Goal: Task Accomplishment & Management: Manage account settings

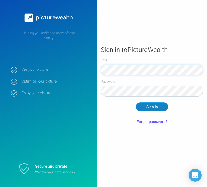
click at [156, 109] on button "Sign In" at bounding box center [152, 106] width 32 height 9
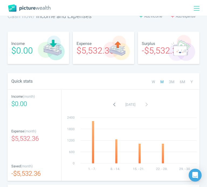
scroll to position [14, 0]
click at [113, 105] on icon "button" at bounding box center [114, 105] width 3 height 8
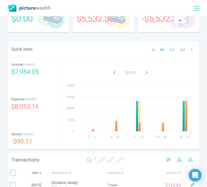
scroll to position [44, 0]
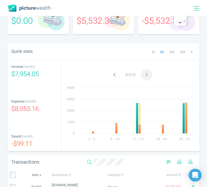
click at [148, 75] on button "button" at bounding box center [146, 74] width 11 height 11
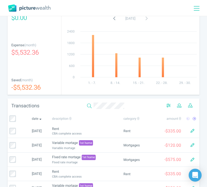
scroll to position [98, 0]
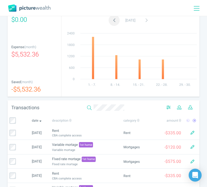
click at [109, 19] on button "button" at bounding box center [114, 20] width 11 height 11
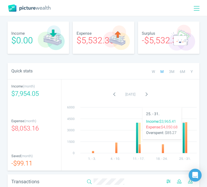
scroll to position [0, 0]
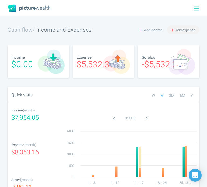
click at [187, 29] on span "Add expense" at bounding box center [186, 29] width 20 height 5
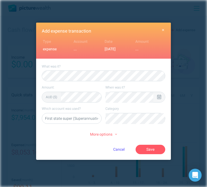
click at [157, 95] on icon at bounding box center [159, 97] width 4 height 5
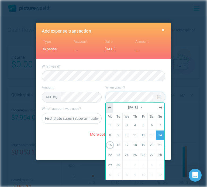
click at [109, 109] on link at bounding box center [110, 108] width 8 height 10
click at [158, 162] on link "31" at bounding box center [160, 165] width 8 height 9
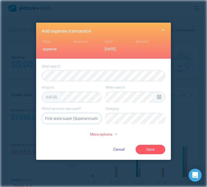
select select "5469"
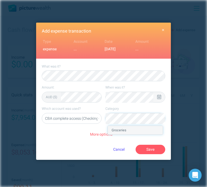
click at [137, 130] on li "Groceries" at bounding box center [135, 130] width 55 height 9
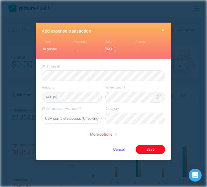
click at [143, 147] on button "Save" at bounding box center [150, 149] width 30 height 9
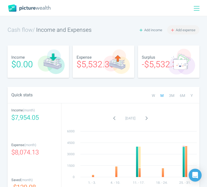
click at [173, 31] on icon "button" at bounding box center [172, 30] width 3 height 4
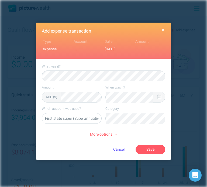
click at [157, 99] on div at bounding box center [159, 97] width 4 height 5
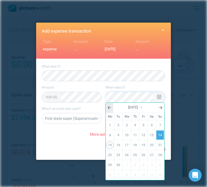
click at [108, 107] on icon at bounding box center [109, 108] width 3 height 4
click at [157, 162] on link "31" at bounding box center [160, 165] width 8 height 9
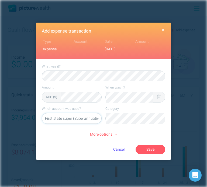
select select "5469"
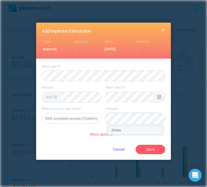
click at [127, 130] on li "Drinks" at bounding box center [135, 130] width 55 height 9
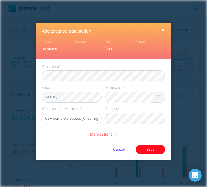
click at [142, 146] on button "Save" at bounding box center [150, 149] width 30 height 9
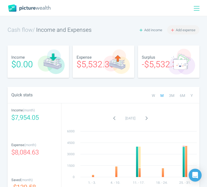
click at [186, 29] on span "Add expense" at bounding box center [186, 29] width 20 height 5
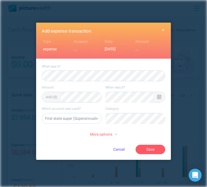
click at [159, 95] on icon at bounding box center [159, 97] width 4 height 5
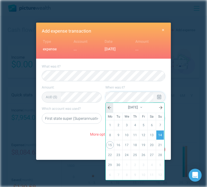
click at [111, 106] on link at bounding box center [110, 108] width 8 height 10
click at [160, 166] on link "31" at bounding box center [160, 165] width 8 height 9
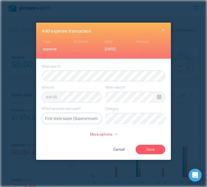
select select "5469"
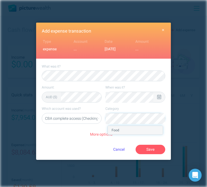
click at [132, 128] on li "Food" at bounding box center [135, 130] width 55 height 9
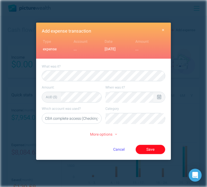
click at [144, 147] on button "Save" at bounding box center [150, 149] width 30 height 9
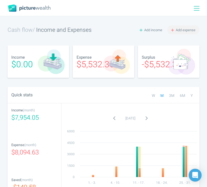
click at [183, 28] on span "Add expense" at bounding box center [186, 29] width 20 height 5
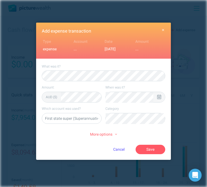
click at [159, 97] on icon at bounding box center [159, 97] width 4 height 5
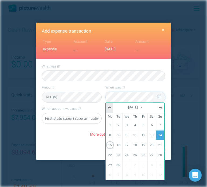
click at [109, 105] on link at bounding box center [110, 108] width 8 height 10
click at [159, 162] on link "31" at bounding box center [160, 165] width 8 height 9
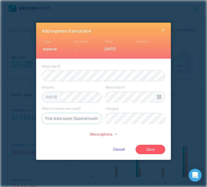
select select "5469"
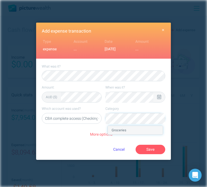
click at [134, 131] on li "Groceries" at bounding box center [135, 130] width 55 height 9
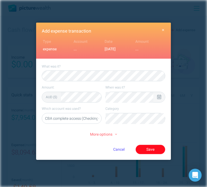
click at [150, 147] on button "Save" at bounding box center [150, 149] width 30 height 9
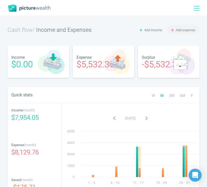
click at [181, 32] on span "Add expense" at bounding box center [186, 29] width 20 height 5
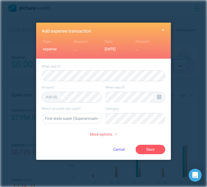
click at [159, 97] on icon at bounding box center [159, 97] width 4 height 5
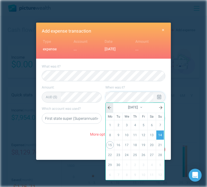
click at [108, 107] on icon at bounding box center [109, 107] width 3 height 3
click at [157, 165] on link "31" at bounding box center [160, 165] width 8 height 9
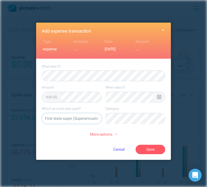
select select "5469"
click at [150, 132] on li "Groceries" at bounding box center [135, 130] width 55 height 9
click at [153, 146] on button "Save" at bounding box center [150, 149] width 30 height 9
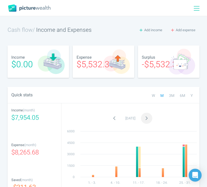
click at [148, 119] on button "button" at bounding box center [146, 118] width 11 height 11
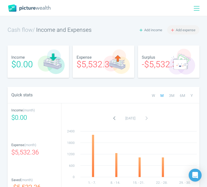
click at [177, 31] on span "Add expense" at bounding box center [186, 29] width 20 height 5
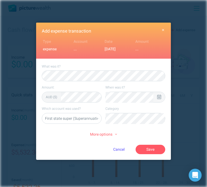
click at [158, 98] on icon at bounding box center [159, 97] width 4 height 5
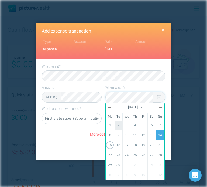
click at [118, 125] on link "2" at bounding box center [118, 125] width 8 height 9
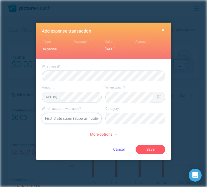
select select "5469"
click at [145, 132] on li "Groceries" at bounding box center [135, 130] width 55 height 9
click at [152, 148] on button "Save" at bounding box center [150, 149] width 30 height 9
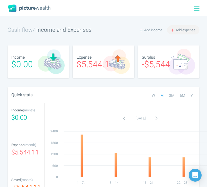
click at [181, 28] on span "Add expense" at bounding box center [186, 29] width 20 height 5
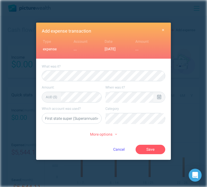
click at [159, 97] on icon at bounding box center [159, 97] width 4 height 5
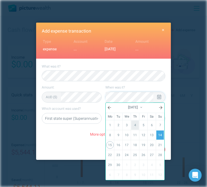
click at [132, 125] on link "4" at bounding box center [135, 125] width 8 height 9
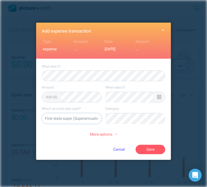
select select "5469"
click at [143, 130] on li "Food" at bounding box center [135, 130] width 55 height 9
click at [155, 149] on button "Save" at bounding box center [150, 149] width 30 height 9
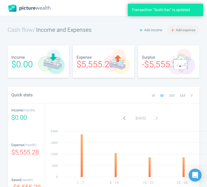
click at [185, 31] on span "Add expense" at bounding box center [186, 29] width 20 height 5
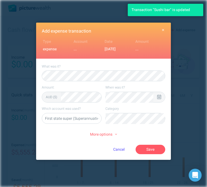
click at [158, 96] on icon at bounding box center [159, 97] width 4 height 5
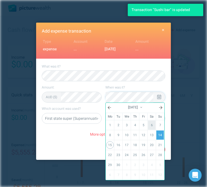
click at [151, 122] on link "6" at bounding box center [152, 125] width 8 height 9
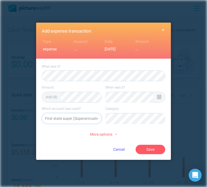
select select "5469"
click at [150, 132] on li "Food" at bounding box center [135, 130] width 55 height 9
click at [154, 151] on button "Save" at bounding box center [150, 149] width 30 height 9
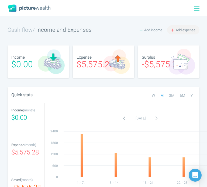
click at [186, 29] on span "Add expense" at bounding box center [186, 29] width 20 height 5
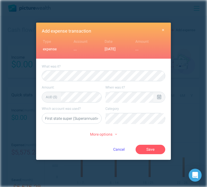
click at [159, 98] on icon at bounding box center [159, 97] width 4 height 5
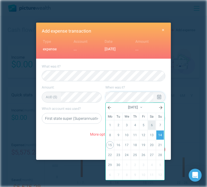
click at [153, 126] on link "6" at bounding box center [152, 125] width 8 height 9
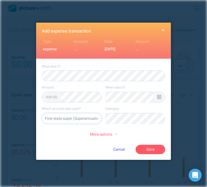
select select "5469"
click at [139, 131] on li "Food" at bounding box center [135, 130] width 55 height 9
click at [156, 150] on button "Save" at bounding box center [150, 149] width 30 height 9
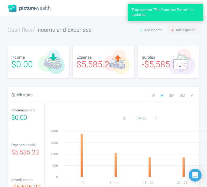
click at [187, 29] on span "Add expense" at bounding box center [186, 29] width 20 height 5
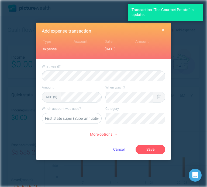
click at [160, 97] on icon at bounding box center [159, 97] width 4 height 5
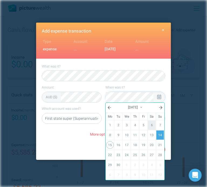
click at [153, 126] on link "6" at bounding box center [152, 125] width 8 height 9
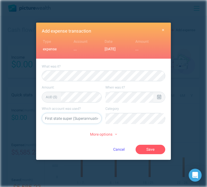
select select "5469"
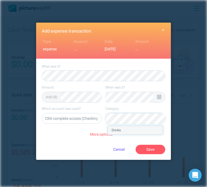
click at [138, 133] on li "Drinks" at bounding box center [135, 130] width 55 height 9
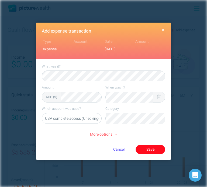
click at [145, 148] on button "Save" at bounding box center [150, 149] width 30 height 9
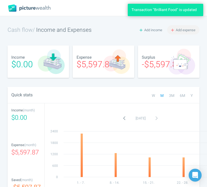
click at [189, 29] on span "Add expense" at bounding box center [186, 29] width 20 height 5
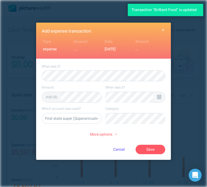
click at [158, 96] on icon at bounding box center [159, 97] width 4 height 5
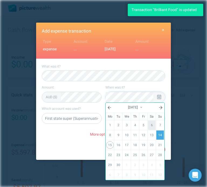
click at [151, 124] on link "6" at bounding box center [152, 125] width 8 height 9
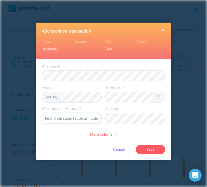
select select "5469"
click at [143, 129] on li "Groceries" at bounding box center [135, 130] width 55 height 9
click at [152, 150] on button "Save" at bounding box center [150, 149] width 30 height 9
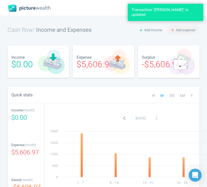
click at [180, 31] on span "Add expense" at bounding box center [186, 29] width 20 height 5
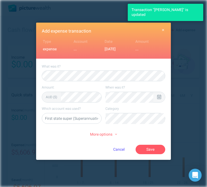
click at [162, 97] on div at bounding box center [159, 97] width 12 height 10
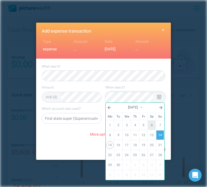
click at [149, 127] on link "6" at bounding box center [152, 125] width 8 height 9
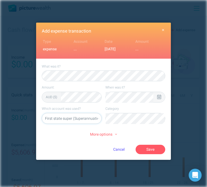
select select "5469"
click at [143, 130] on li "Groceries" at bounding box center [135, 130] width 55 height 9
click at [152, 146] on button "Save" at bounding box center [150, 149] width 30 height 9
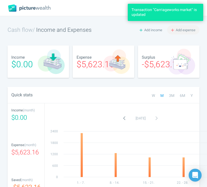
click at [187, 31] on span "Add expense" at bounding box center [186, 29] width 20 height 5
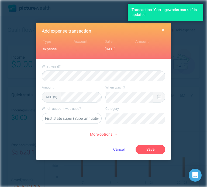
click at [158, 96] on icon at bounding box center [159, 97] width 4 height 5
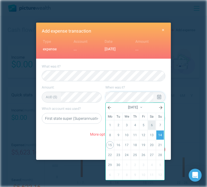
click at [152, 123] on link "6" at bounding box center [152, 125] width 8 height 9
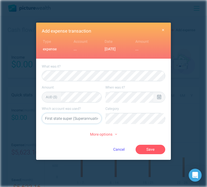
select select "5469"
click at [148, 133] on li "Groceries" at bounding box center [135, 130] width 55 height 9
click at [155, 149] on button "Save" at bounding box center [150, 149] width 30 height 9
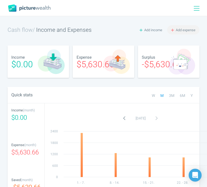
click at [184, 28] on span "Add expense" at bounding box center [186, 29] width 20 height 5
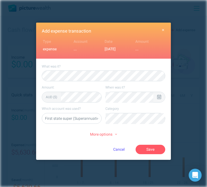
click at [158, 95] on icon at bounding box center [159, 97] width 4 height 5
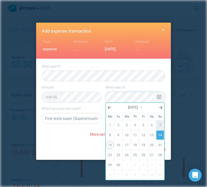
click at [157, 122] on link "7" at bounding box center [160, 125] width 8 height 9
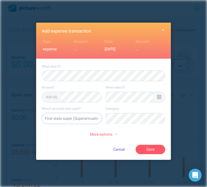
select select "5469"
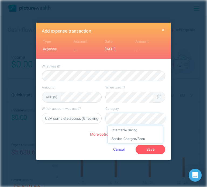
click at [147, 130] on li "Charitable Giving" at bounding box center [135, 130] width 55 height 9
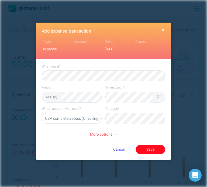
click at [156, 147] on button "Save" at bounding box center [150, 149] width 30 height 9
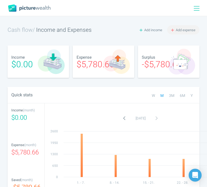
click at [187, 29] on span "Add expense" at bounding box center [186, 29] width 20 height 5
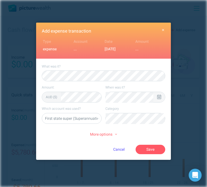
click at [159, 96] on icon at bounding box center [159, 97] width 4 height 5
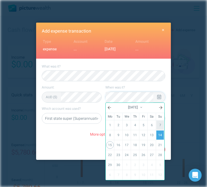
click at [159, 122] on link "7" at bounding box center [160, 125] width 8 height 9
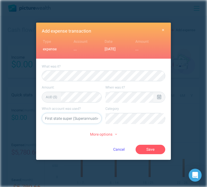
select select "5469"
click at [152, 148] on button "Save" at bounding box center [150, 149] width 30 height 9
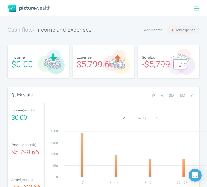
click at [186, 30] on span "Add expense" at bounding box center [186, 29] width 20 height 5
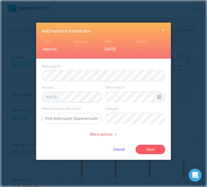
click at [159, 98] on icon at bounding box center [159, 97] width 4 height 5
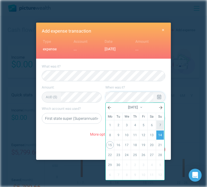
click at [160, 123] on link "7" at bounding box center [160, 125] width 8 height 9
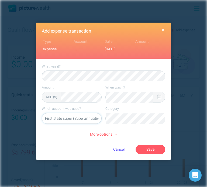
select select "5469"
click at [136, 131] on li "Hobbies" at bounding box center [135, 130] width 55 height 9
click at [148, 145] on button "Save" at bounding box center [150, 149] width 30 height 9
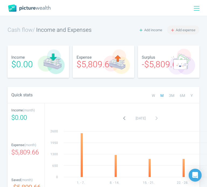
click at [177, 31] on span "Add expense" at bounding box center [186, 29] width 20 height 5
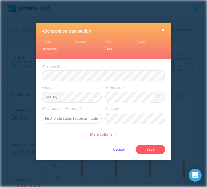
click at [158, 98] on icon at bounding box center [159, 97] width 4 height 5
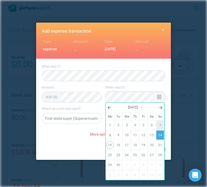
click at [160, 125] on link "7" at bounding box center [160, 125] width 8 height 9
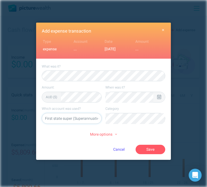
select select "5469"
click at [148, 131] on li "Groceries" at bounding box center [135, 130] width 55 height 9
click at [151, 151] on button "Save" at bounding box center [150, 149] width 30 height 9
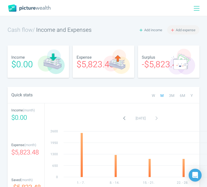
click at [183, 28] on span "Add expense" at bounding box center [186, 29] width 20 height 5
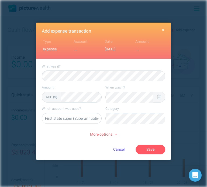
click at [158, 95] on icon at bounding box center [159, 97] width 4 height 5
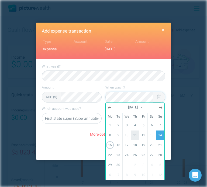
click at [136, 132] on link "11" at bounding box center [135, 135] width 8 height 9
click at [84, 71] on div at bounding box center [103, 76] width 123 height 11
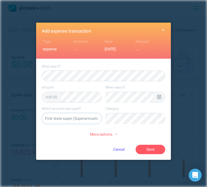
select select "5469"
click at [147, 131] on li "Healthcare/Medical" at bounding box center [135, 130] width 55 height 9
click at [152, 149] on button "Save" at bounding box center [150, 149] width 30 height 9
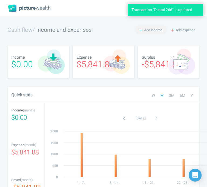
click at [152, 34] on button "Add income" at bounding box center [151, 29] width 32 height 9
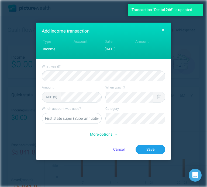
click at [159, 96] on icon at bounding box center [159, 97] width 4 height 5
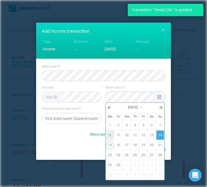
click at [111, 137] on link "8" at bounding box center [110, 135] width 8 height 9
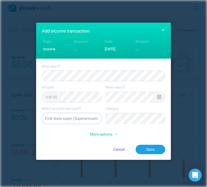
select select "5469"
click at [155, 153] on button "Save" at bounding box center [150, 149] width 30 height 9
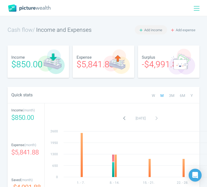
click at [154, 29] on span "Add income" at bounding box center [153, 29] width 18 height 5
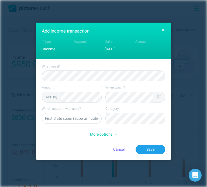
click at [161, 96] on icon at bounding box center [159, 97] width 4 height 5
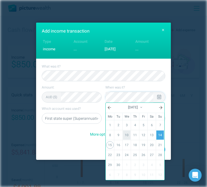
click at [127, 135] on link "10" at bounding box center [127, 135] width 8 height 9
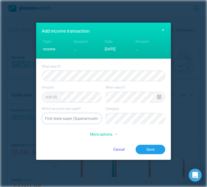
select select "5469"
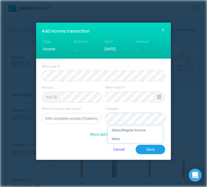
click at [144, 129] on li "Salary/Regular Income" at bounding box center [135, 130] width 55 height 9
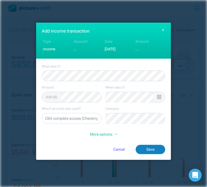
click at [151, 149] on button "Save" at bounding box center [150, 149] width 30 height 9
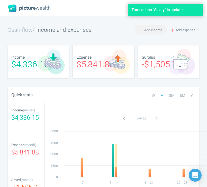
click at [154, 32] on span "Add income" at bounding box center [153, 29] width 18 height 5
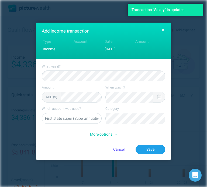
click at [162, 97] on div at bounding box center [159, 97] width 12 height 10
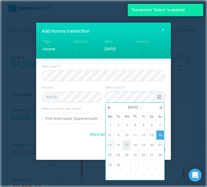
click at [128, 142] on link "17" at bounding box center [127, 145] width 8 height 9
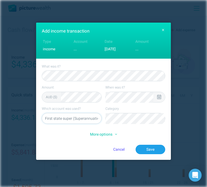
select select "5469"
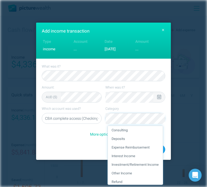
click at [145, 146] on li "Expense Reimbursement" at bounding box center [135, 147] width 55 height 9
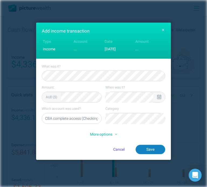
click at [156, 148] on button "Save" at bounding box center [150, 149] width 30 height 9
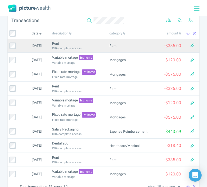
scroll to position [0, 0]
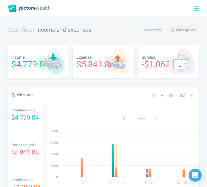
click at [179, 31] on span "Add expense" at bounding box center [186, 29] width 20 height 5
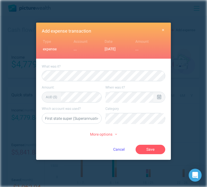
click at [159, 96] on icon at bounding box center [159, 97] width 4 height 5
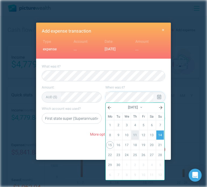
click at [135, 136] on link "11" at bounding box center [135, 135] width 8 height 9
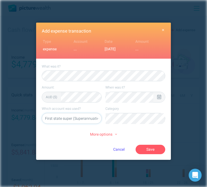
select select "5469"
click at [140, 128] on li "Food" at bounding box center [135, 130] width 55 height 9
click at [155, 148] on button "Save" at bounding box center [150, 149] width 30 height 9
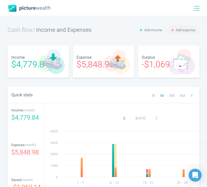
click at [182, 30] on span "Add expense" at bounding box center [186, 29] width 20 height 5
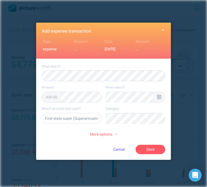
click at [160, 97] on icon at bounding box center [159, 97] width 4 height 5
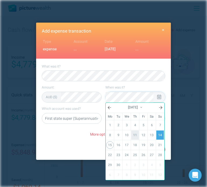
click at [135, 133] on link "11" at bounding box center [135, 135] width 8 height 9
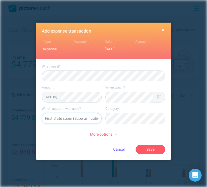
select select "5469"
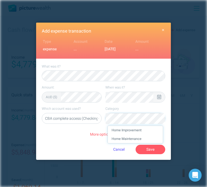
click at [146, 130] on li "Home Improvement" at bounding box center [135, 130] width 55 height 9
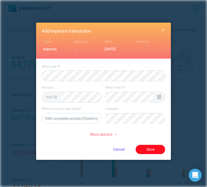
click at [157, 149] on button "Save" at bounding box center [150, 149] width 30 height 9
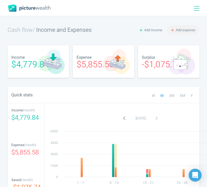
click at [179, 33] on button "Add expense" at bounding box center [183, 29] width 32 height 9
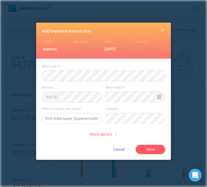
click at [156, 97] on div at bounding box center [159, 97] width 12 height 10
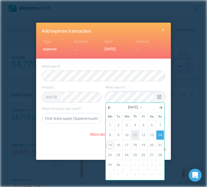
click at [133, 134] on link "11" at bounding box center [135, 135] width 8 height 9
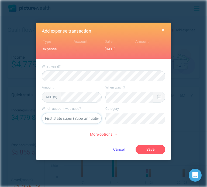
select select "5469"
click at [140, 129] on li "Drinks" at bounding box center [135, 130] width 55 height 9
click at [151, 150] on button "Save" at bounding box center [150, 149] width 30 height 9
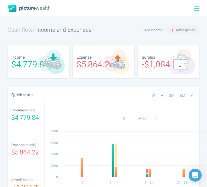
click at [187, 27] on span "Add expense" at bounding box center [186, 29] width 20 height 5
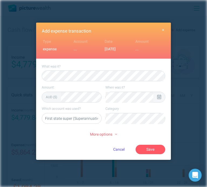
click at [162, 95] on div at bounding box center [159, 97] width 12 height 10
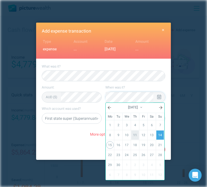
click at [132, 132] on link "11" at bounding box center [135, 135] width 8 height 9
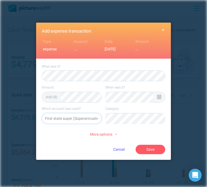
select select "5469"
click at [144, 133] on li "Food" at bounding box center [135, 130] width 55 height 9
click at [155, 148] on button "Save" at bounding box center [150, 149] width 30 height 9
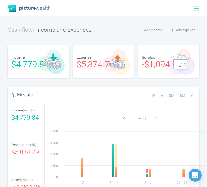
click at [194, 7] on icon at bounding box center [197, 8] width 6 height 6
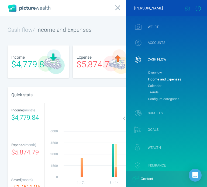
click at [197, 9] on icon at bounding box center [198, 8] width 7 height 5
